Goal: Task Accomplishment & Management: Use online tool/utility

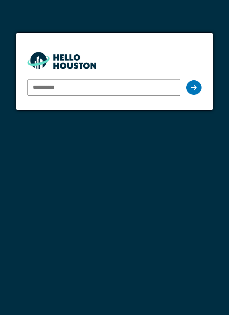
click at [84, 88] on input "email" at bounding box center [104, 87] width 153 height 16
click at [81, 86] on input "email" at bounding box center [104, 87] width 153 height 16
click at [135, 125] on div "You don't seem to have an account yet. Please follow the link given by your com…" at bounding box center [114, 157] width 229 height 315
click at [75, 86] on input "email" at bounding box center [104, 87] width 153 height 16
type input "**********"
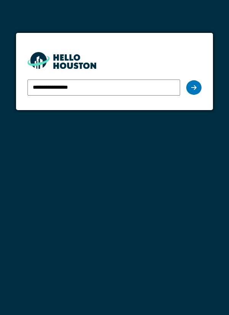
click at [193, 88] on icon at bounding box center [193, 87] width 5 height 6
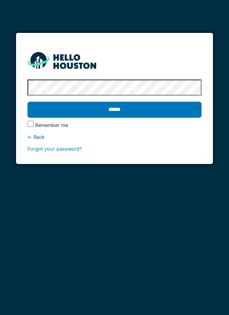
click at [143, 111] on input "******" at bounding box center [115, 110] width 175 height 16
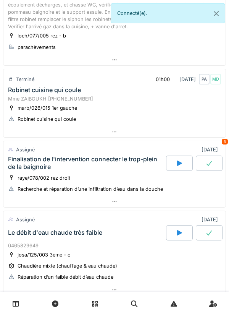
scroll to position [207, 0]
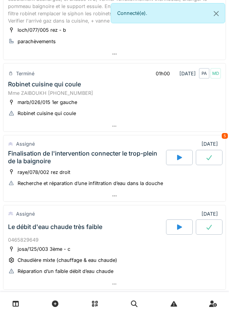
click at [125, 155] on div "Finalisation de l'intervention connecter le trop-plein de la baignoire" at bounding box center [86, 157] width 157 height 15
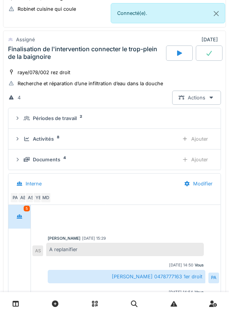
scroll to position [163, 0]
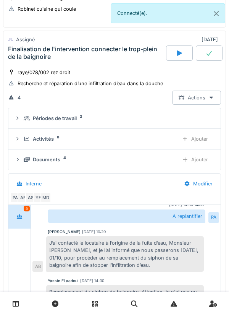
click at [201, 143] on div "Ajouter" at bounding box center [195, 139] width 39 height 14
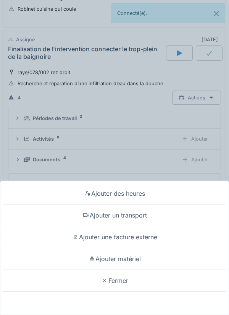
click at [140, 238] on div "Ajouter une facture externe" at bounding box center [114, 237] width 225 height 22
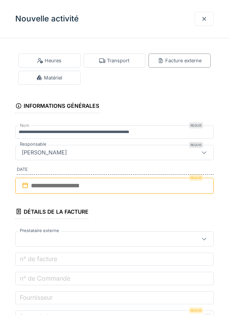
click at [52, 183] on input "text" at bounding box center [114, 186] width 199 height 16
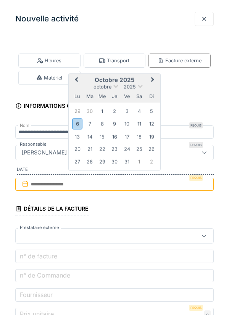
click at [190, 94] on fieldset "**********" at bounding box center [114, 261] width 199 height 435
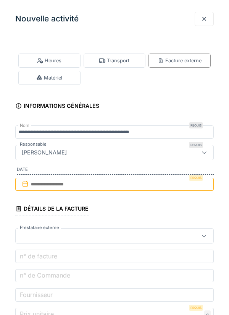
click at [71, 79] on div "Matériel" at bounding box center [49, 78] width 62 height 14
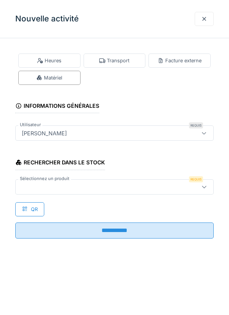
click at [30, 184] on div at bounding box center [102, 187] width 167 height 8
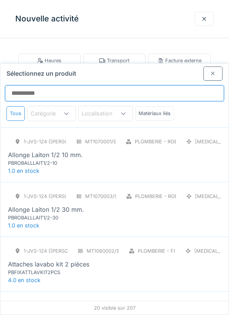
click at [28, 85] on input "Sélectionnez un produit" at bounding box center [114, 93] width 219 height 16
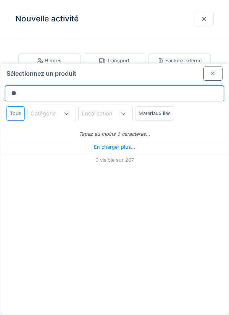
type input "*"
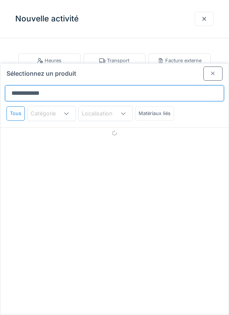
type input "**********"
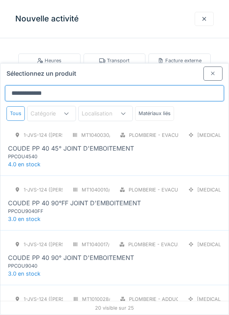
scroll to position [664, 0]
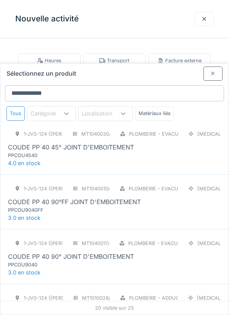
click at [84, 143] on div "COUDE PP 40 45° JOINT D'EMBOITEMENT" at bounding box center [71, 147] width 126 height 9
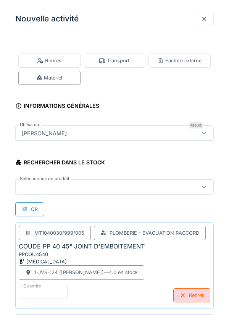
click at [57, 185] on div at bounding box center [102, 187] width 167 height 8
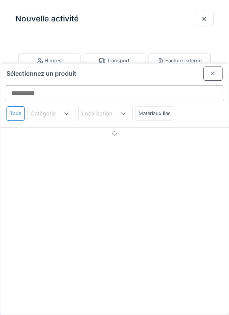
scroll to position [29, 0]
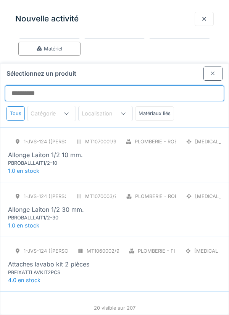
click at [44, 85] on input "Sélectionnez un produit" at bounding box center [114, 93] width 219 height 16
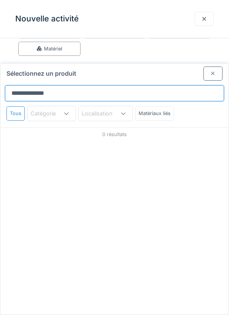
type input "**********"
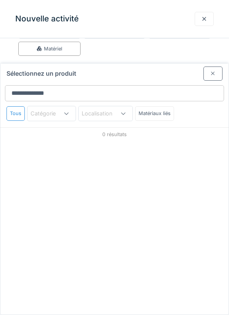
click at [156, 106] on div "Matériaux liés" at bounding box center [154, 113] width 39 height 14
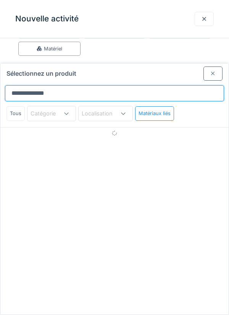
scroll to position [12, 0]
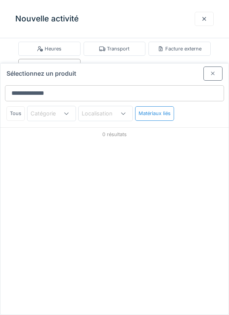
click at [59, 106] on div at bounding box center [66, 113] width 18 height 15
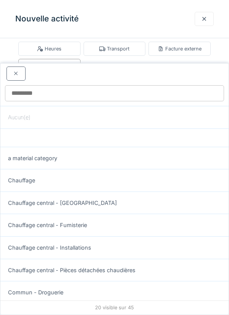
click at [146, 63] on div at bounding box center [114, 71] width 229 height 17
click at [18, 67] on div at bounding box center [15, 74] width 19 height 14
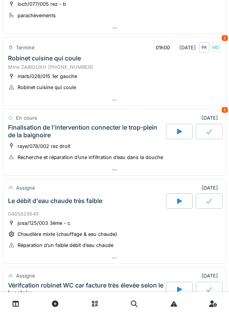
scroll to position [241, 0]
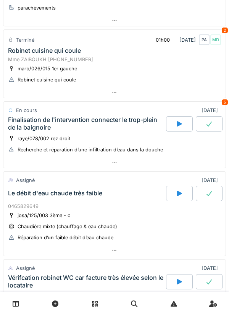
click at [109, 131] on div "Finalisation de l'intervention connecter le trop-plein de la baignoire" at bounding box center [86, 123] width 160 height 15
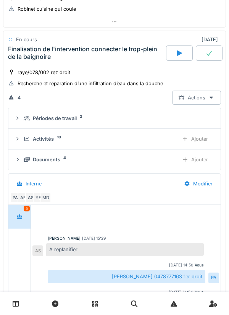
scroll to position [163, 0]
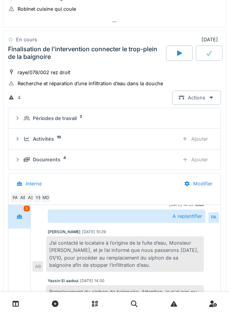
click at [210, 164] on div "Ajouter" at bounding box center [195, 159] width 39 height 14
click at [200, 139] on div "Ajouter" at bounding box center [195, 139] width 39 height 14
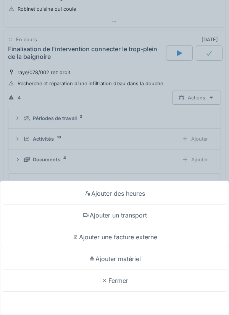
click at [128, 189] on div "Ajouter des heures" at bounding box center [114, 194] width 225 height 22
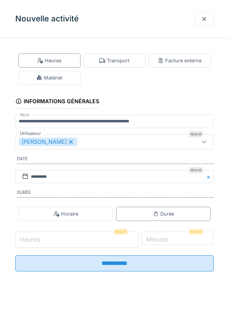
click at [110, 238] on input "Heures" at bounding box center [76, 240] width 123 height 16
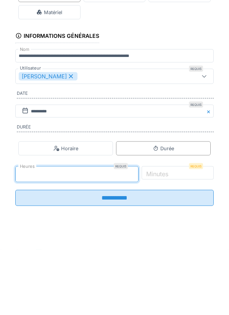
type input "*"
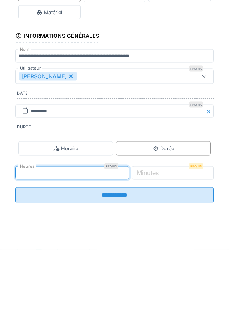
click at [161, 240] on label "Minutes" at bounding box center [147, 238] width 25 height 9
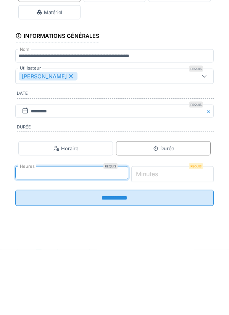
click at [167, 240] on input "*" at bounding box center [172, 240] width 83 height 16
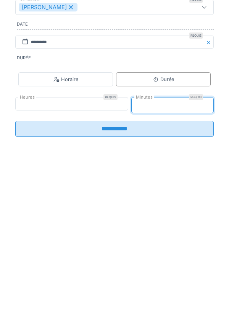
type input "*"
type input "**"
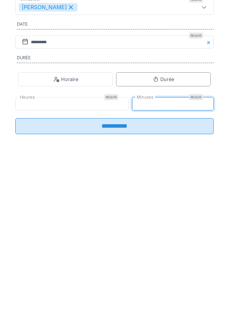
click at [177, 268] on input "**********" at bounding box center [114, 261] width 199 height 16
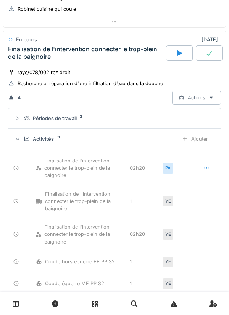
click at [121, 137] on div "Activités 11" at bounding box center [98, 138] width 149 height 7
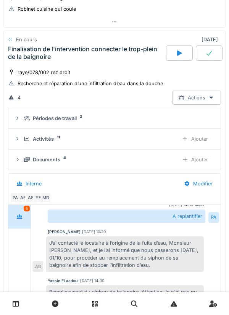
click at [202, 142] on div "Ajouter" at bounding box center [195, 139] width 39 height 14
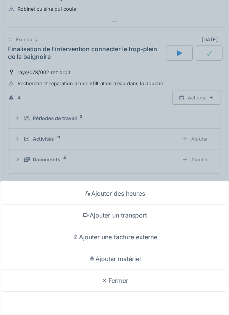
click at [137, 215] on div "Ajouter un transport" at bounding box center [114, 215] width 225 height 22
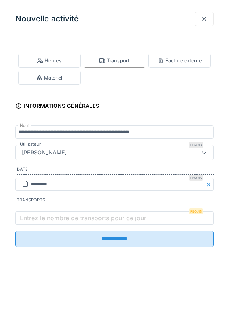
click at [75, 238] on input "**********" at bounding box center [114, 239] width 199 height 16
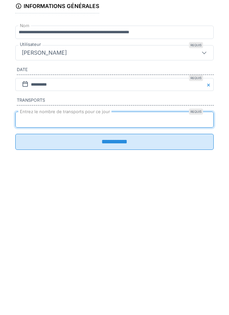
type input "*"
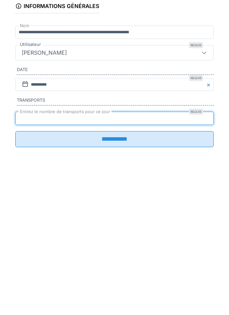
click at [188, 245] on input "**********" at bounding box center [114, 239] width 199 height 16
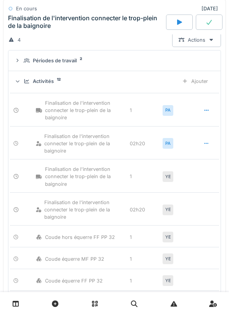
scroll to position [371, 0]
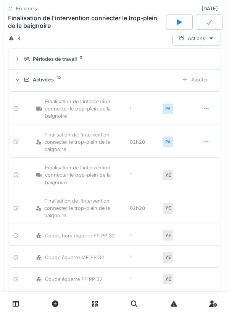
click at [202, 86] on div "Ajouter" at bounding box center [195, 80] width 39 height 14
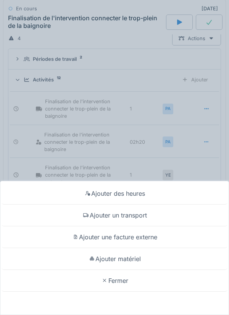
click at [128, 257] on div "Ajouter matériel" at bounding box center [114, 259] width 225 height 22
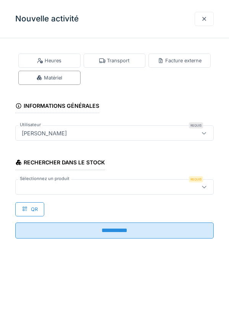
click at [71, 78] on div "Matériel" at bounding box center [49, 78] width 62 height 14
click at [44, 187] on div at bounding box center [102, 187] width 167 height 8
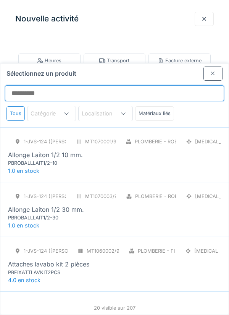
click at [26, 85] on input "Sélectionnez un produit" at bounding box center [114, 93] width 219 height 16
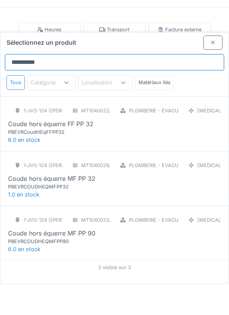
click at [62, 85] on input "**********" at bounding box center [114, 93] width 219 height 16
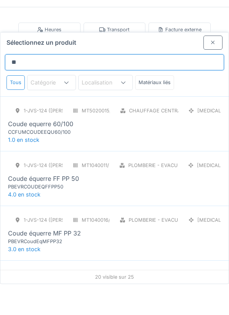
type input "*"
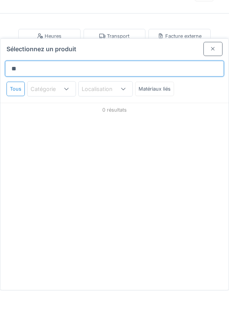
type input "*"
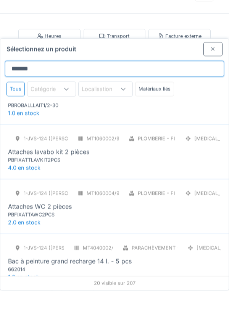
scroll to position [86, 0]
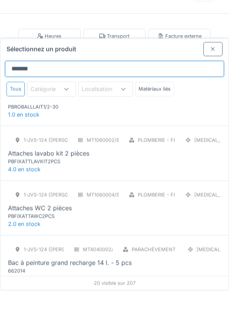
click at [49, 85] on input "******" at bounding box center [114, 93] width 219 height 16
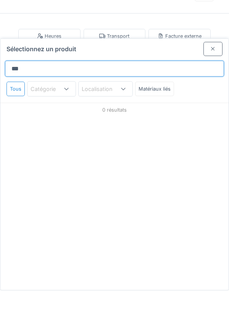
scroll to position [0, 0]
type input "*"
type input "***"
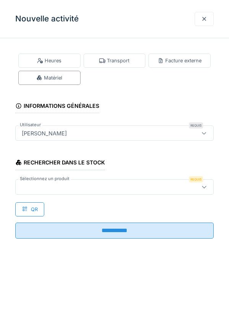
click at [205, 19] on div at bounding box center [204, 18] width 6 height 7
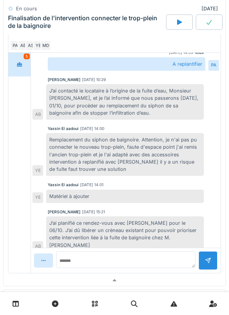
scroll to position [500, 0]
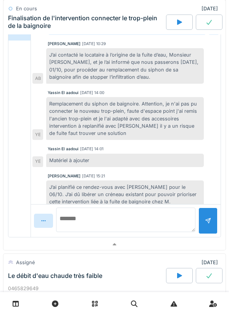
click at [90, 227] on textarea at bounding box center [126, 220] width 140 height 24
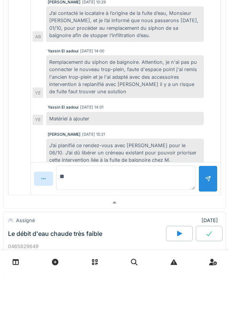
type textarea "*"
type textarea "**********"
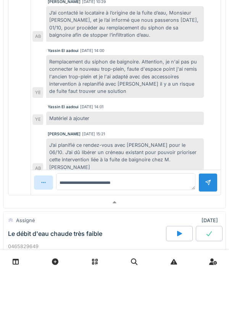
click at [209, 215] on div at bounding box center [208, 224] width 19 height 19
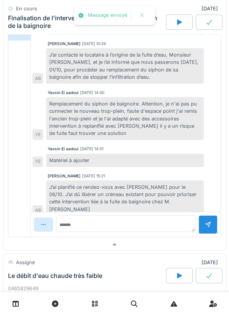
scroll to position [190, 0]
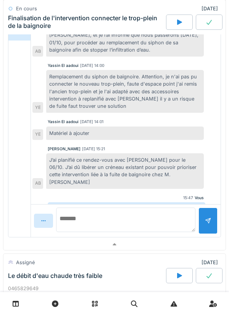
click at [92, 224] on textarea at bounding box center [126, 220] width 140 height 24
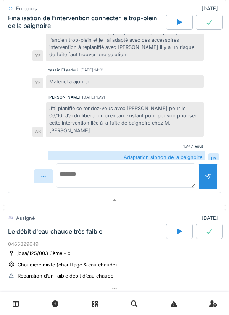
scroll to position [547, 0]
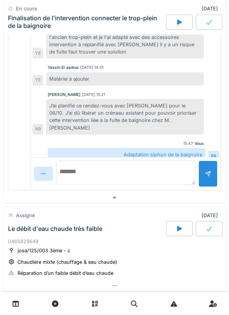
click at [112, 172] on textarea at bounding box center [126, 173] width 140 height 24
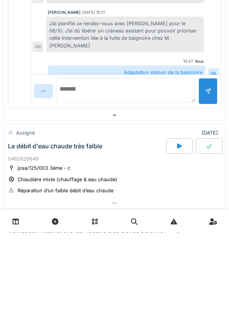
click at [103, 174] on textarea at bounding box center [126, 173] width 140 height 24
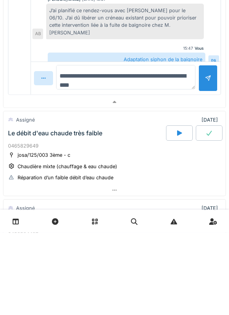
scroll to position [561, 0]
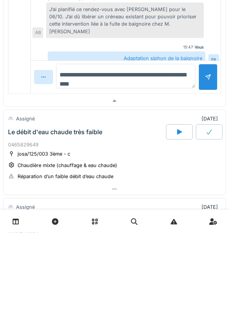
type textarea "**********"
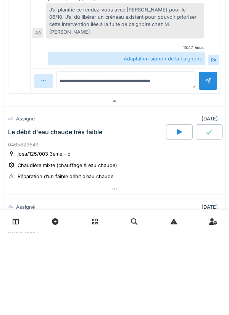
click at [208, 162] on div at bounding box center [208, 163] width 6 height 7
